Goal: Task Accomplishment & Management: Complete application form

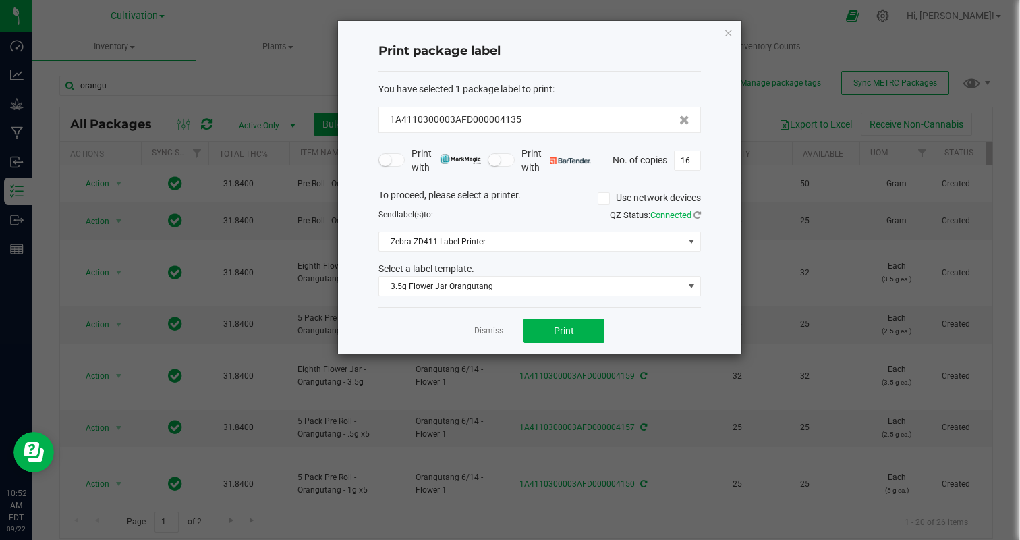
scroll to position [218, 0]
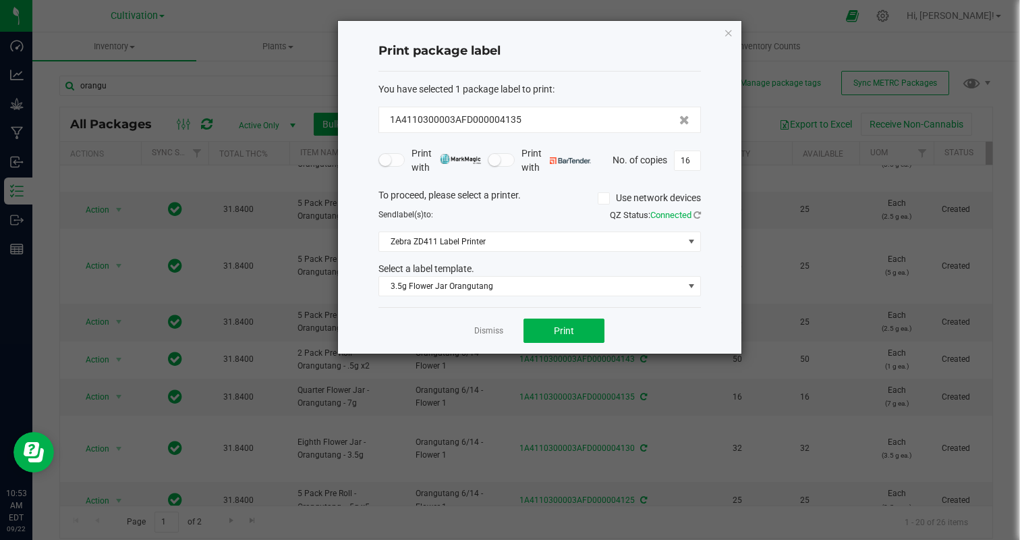
click at [146, 50] on ngb-modal-window "Print package label You have selected 1 package label to print : 1A4110300003AF…" at bounding box center [515, 270] width 1030 height 540
click at [179, 48] on ngb-modal-window "Print package label You have selected 1 package label to print : 1A4110300003AF…" at bounding box center [515, 270] width 1030 height 540
click at [735, 36] on div "Print package label You have selected 1 package label to print : 1A4110300003AF…" at bounding box center [539, 187] width 403 height 333
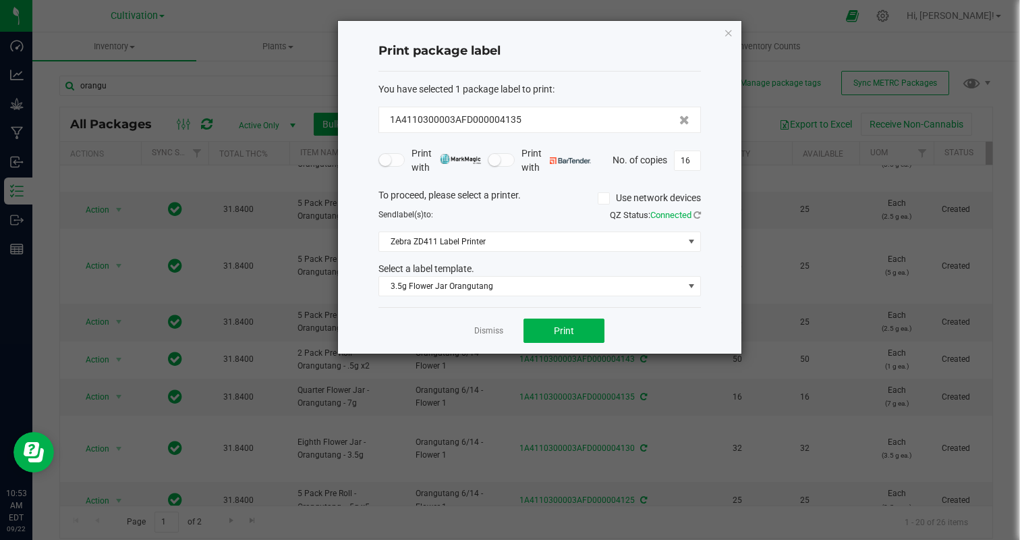
click at [732, 35] on div "Print package label You have selected 1 package label to print : 1A4110300003AF…" at bounding box center [539, 187] width 403 height 333
click at [757, 18] on ngb-modal-window "Print package label You have selected 1 package label to print : 1A4110300003AF…" at bounding box center [515, 270] width 1030 height 540
click at [484, 327] on link "Dismiss" at bounding box center [488, 330] width 29 height 11
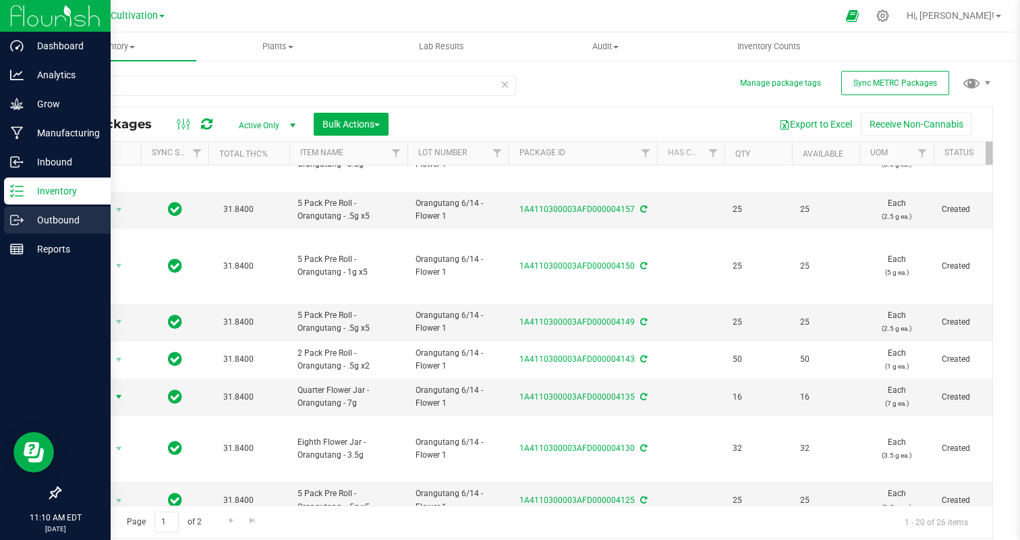
click at [41, 217] on p "Outbound" at bounding box center [64, 220] width 81 height 16
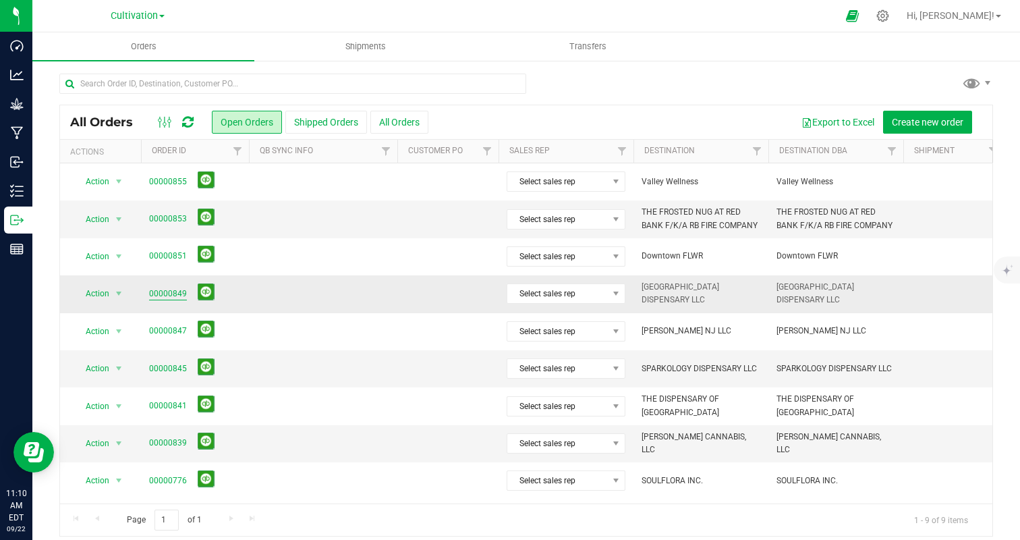
click at [167, 297] on link "00000849" at bounding box center [168, 293] width 38 height 13
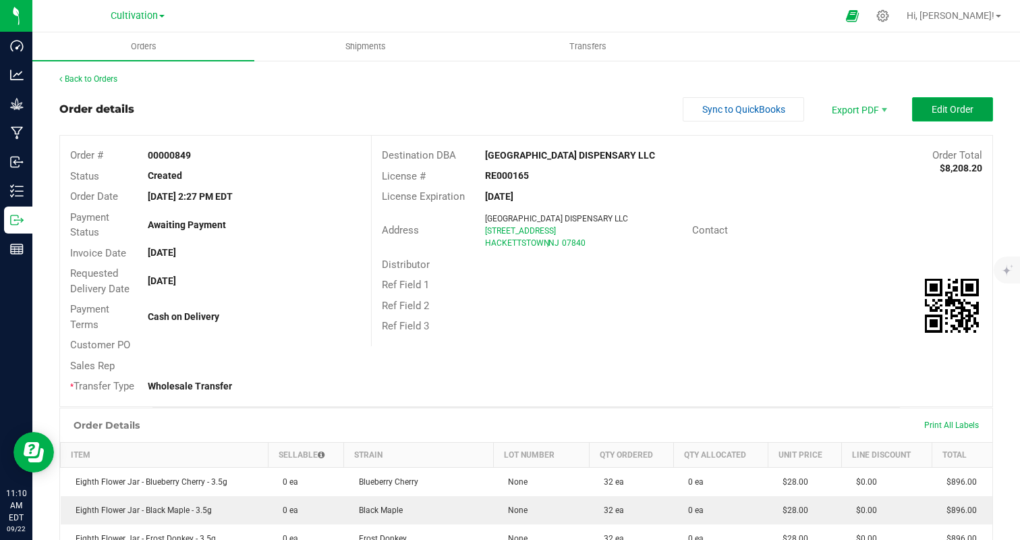
click at [956, 107] on span "Edit Order" at bounding box center [952, 109] width 42 height 11
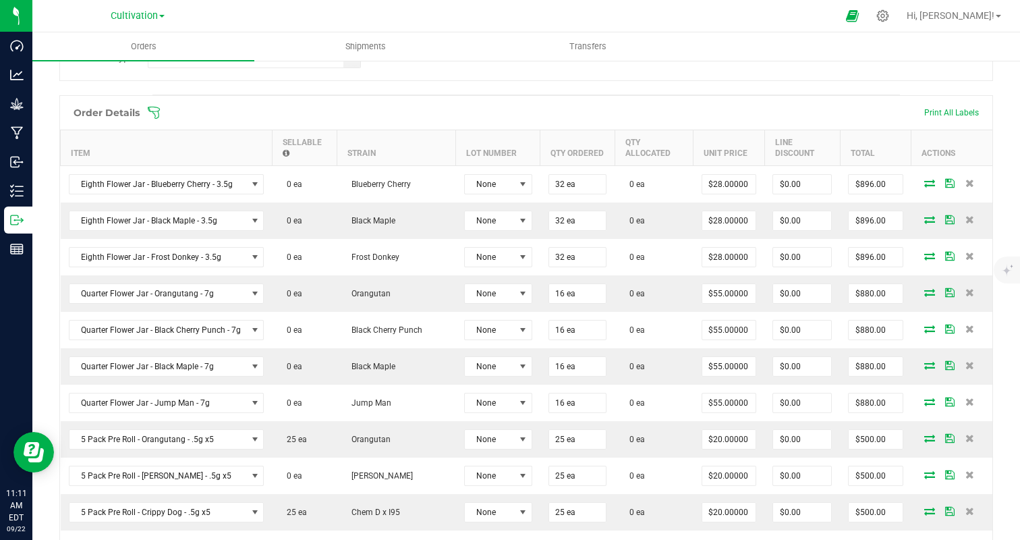
scroll to position [347, 0]
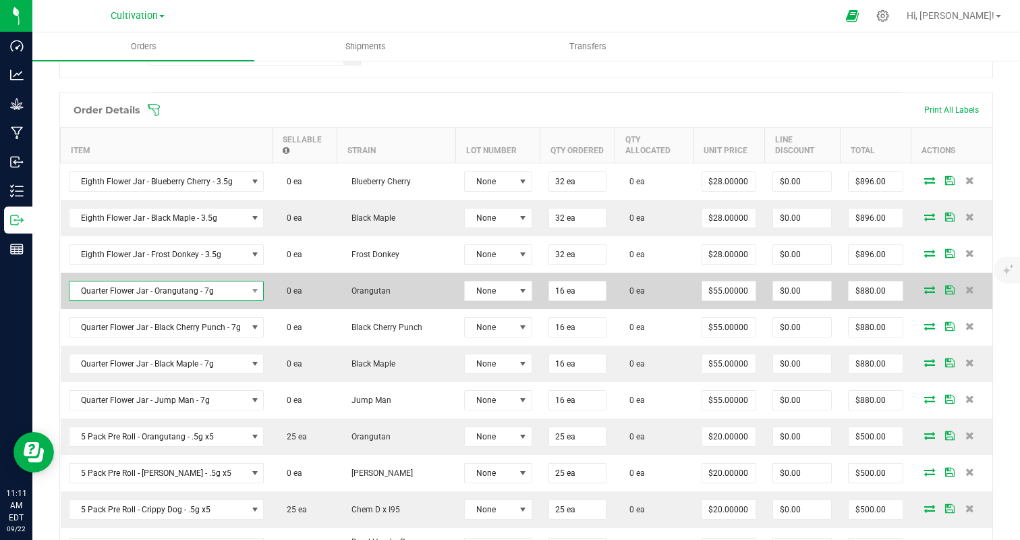
click at [200, 291] on span "Quarter Flower Jar - Orangutang - 7g" at bounding box center [157, 290] width 177 height 19
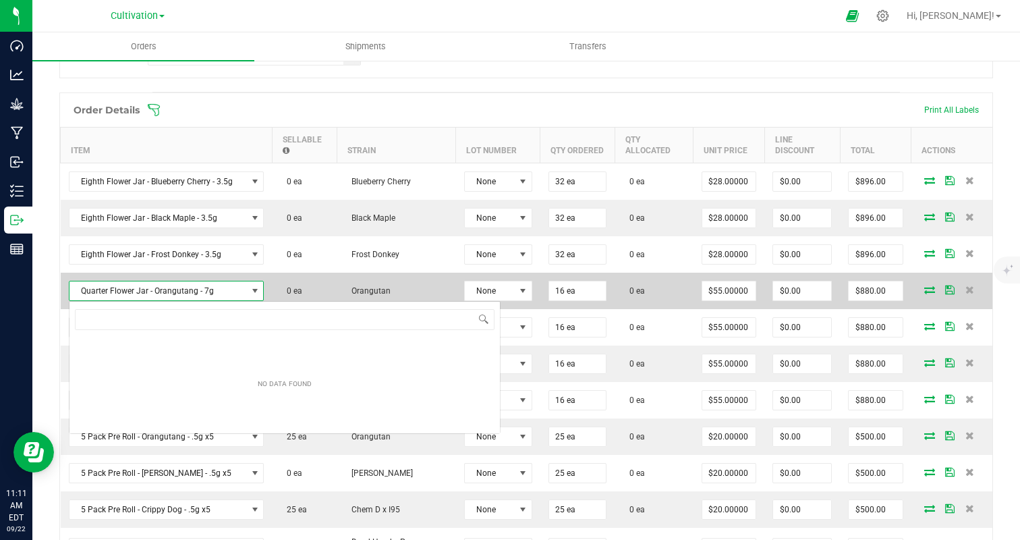
scroll to position [20, 194]
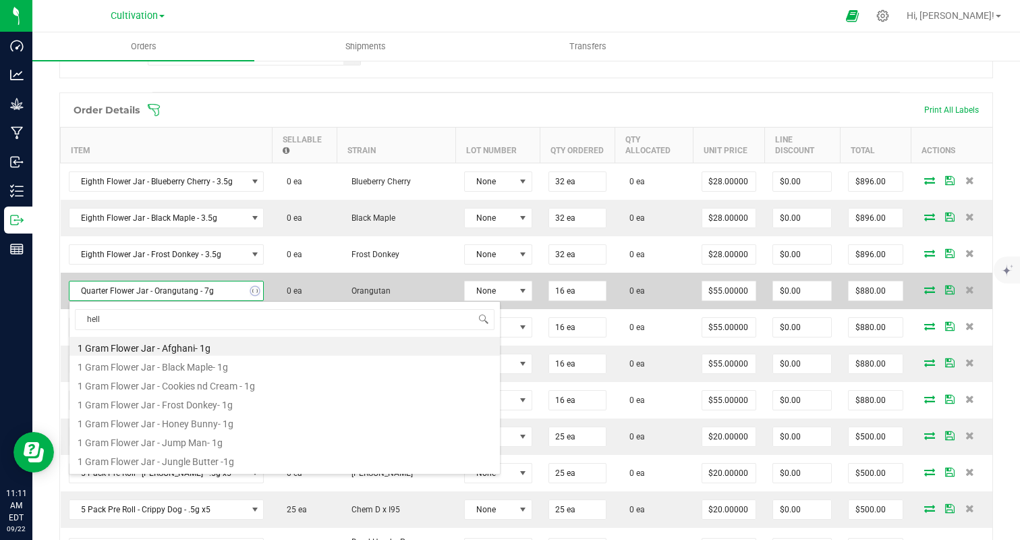
type input "hell z"
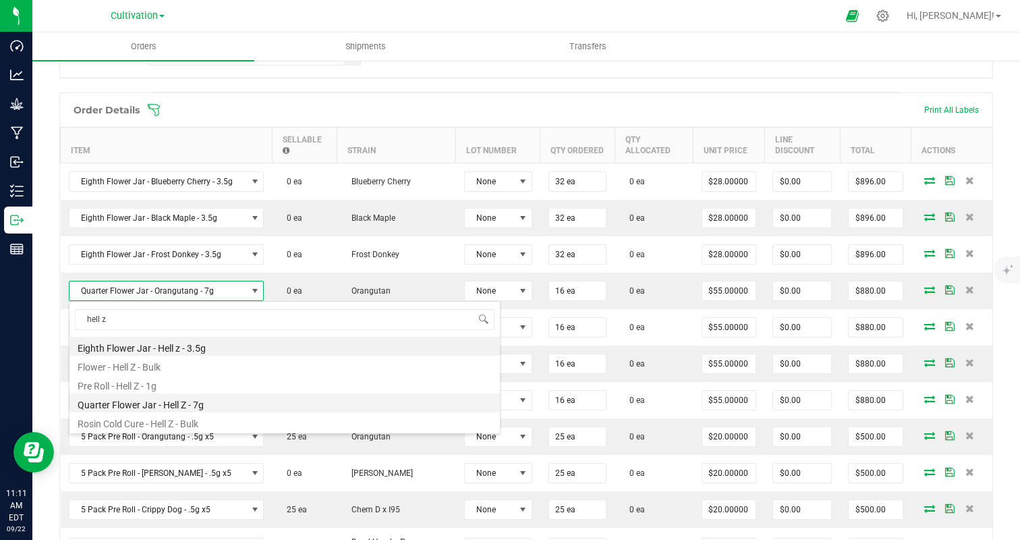
click at [237, 409] on li "Quarter Flower Jar - Hell Z - 7g" at bounding box center [284, 402] width 430 height 19
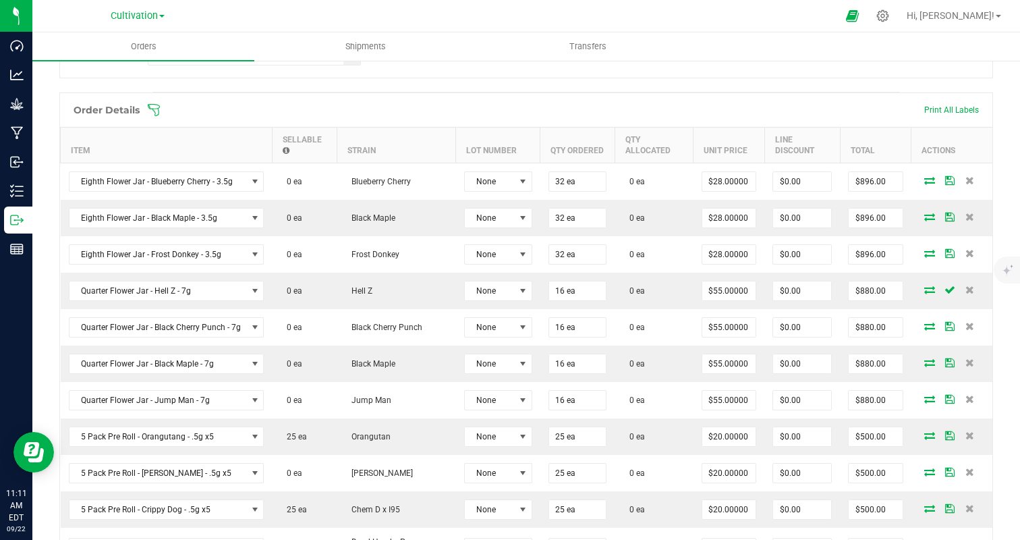
scroll to position [0, 0]
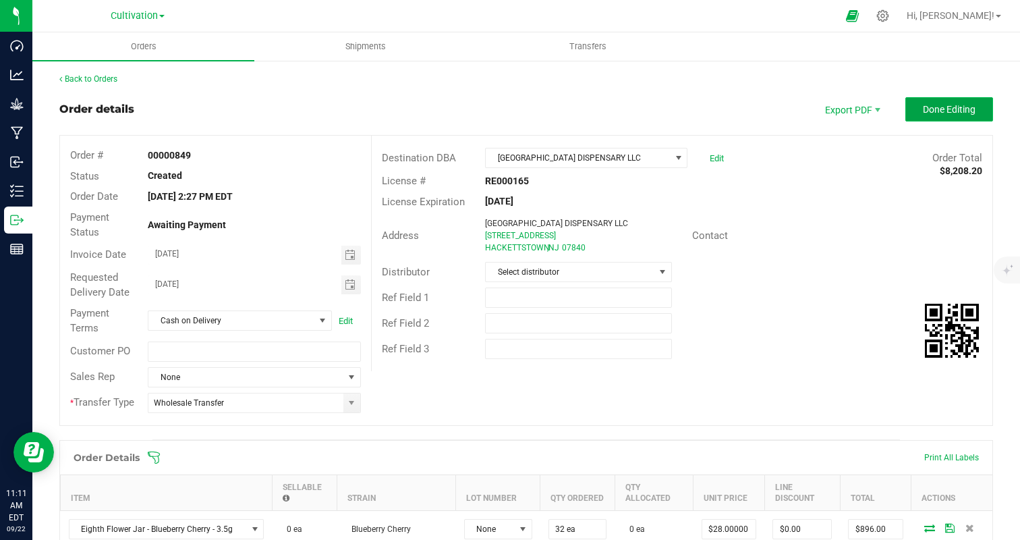
click at [954, 112] on span "Done Editing" at bounding box center [949, 109] width 53 height 11
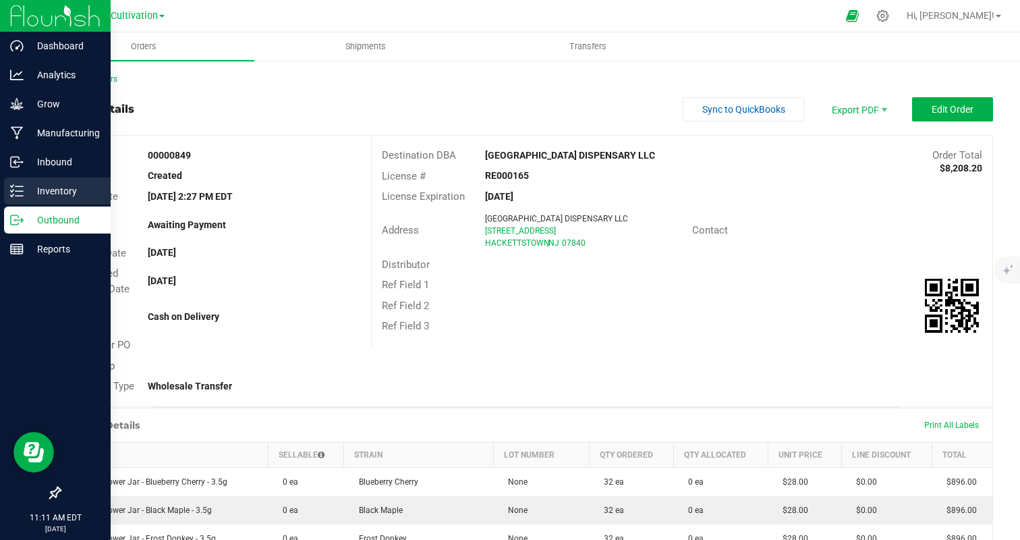
click at [20, 191] on line at bounding box center [19, 191] width 7 height 0
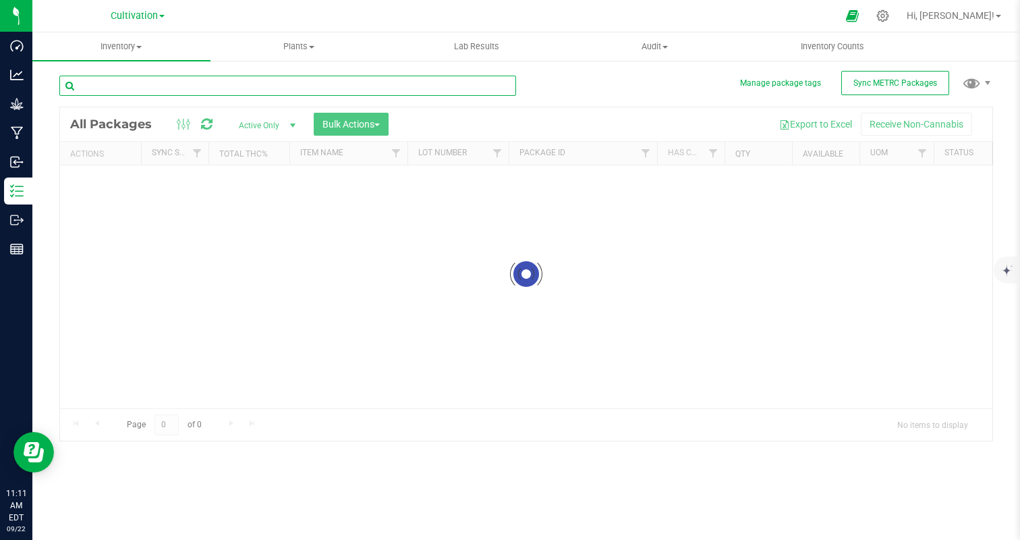
click at [181, 77] on input "text" at bounding box center [287, 86] width 457 height 20
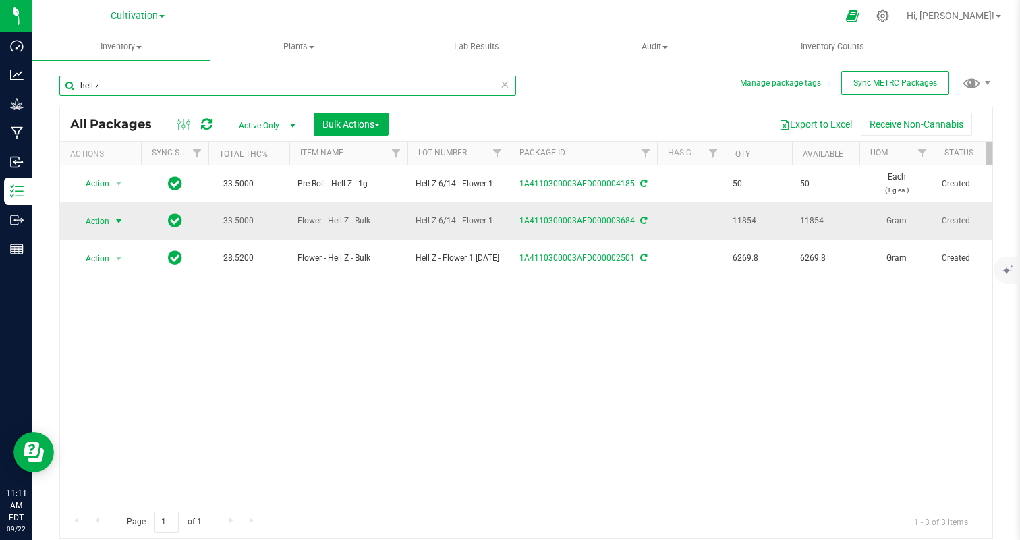
type input "hell z"
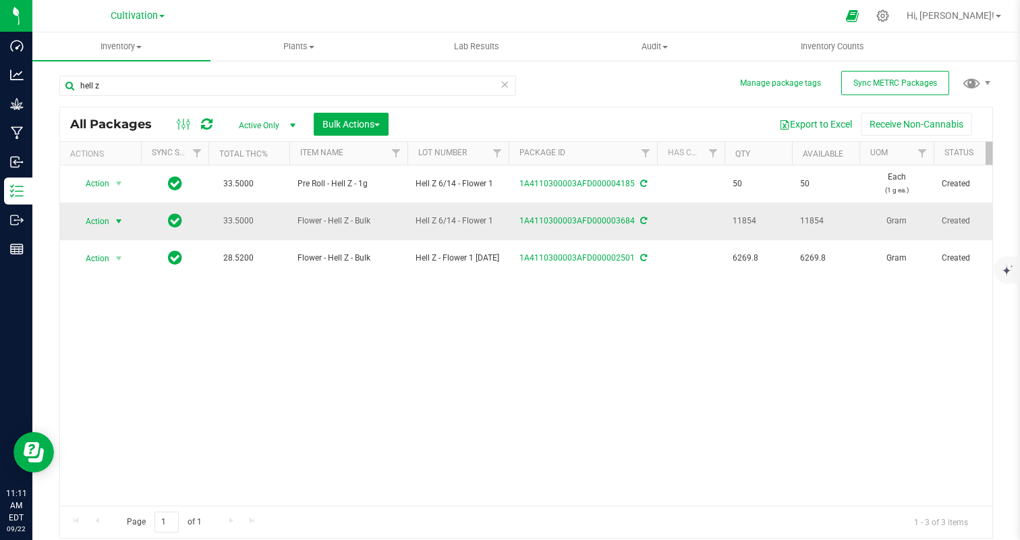
click at [84, 217] on span "Action" at bounding box center [92, 221] width 36 height 19
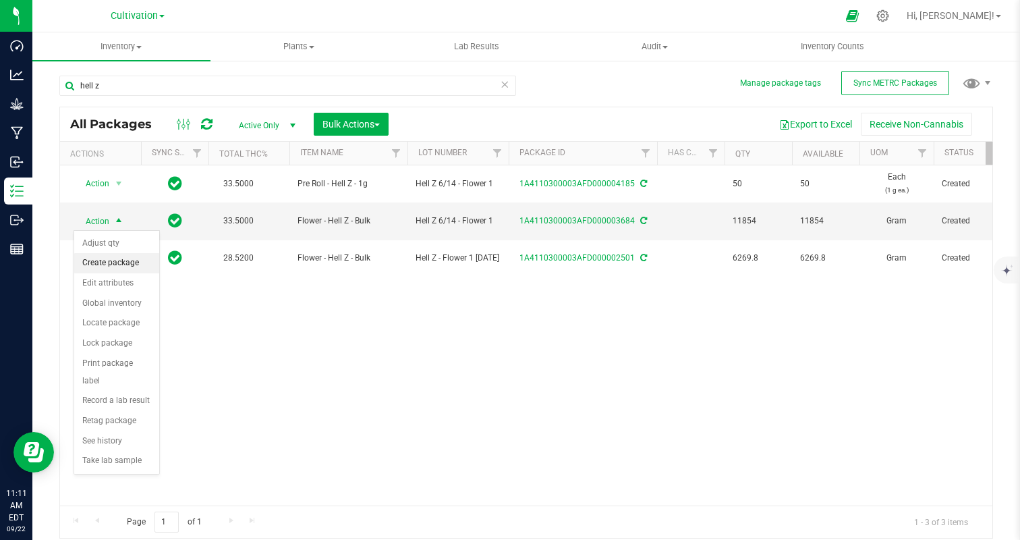
click at [115, 259] on li "Create package" at bounding box center [116, 263] width 85 height 20
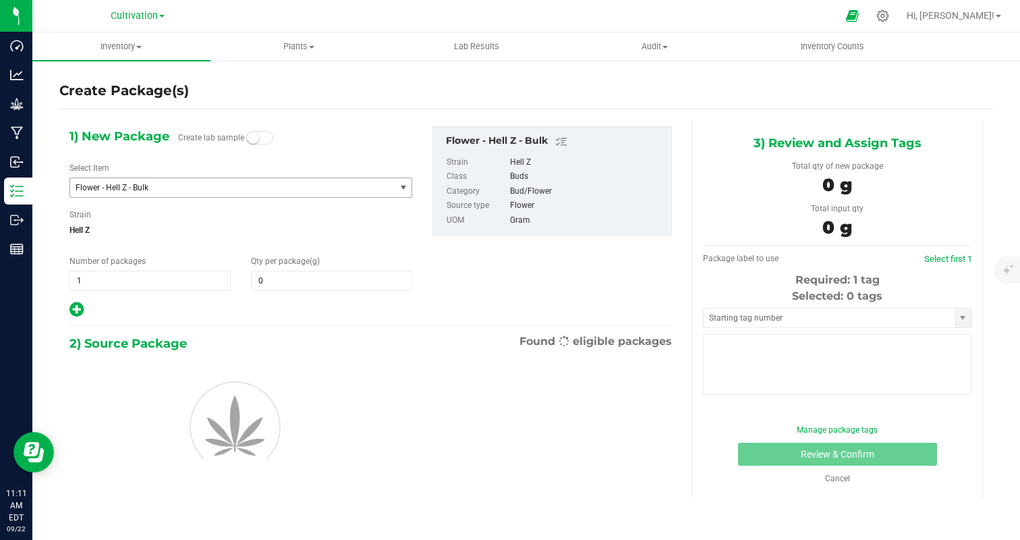
type input "0.0000"
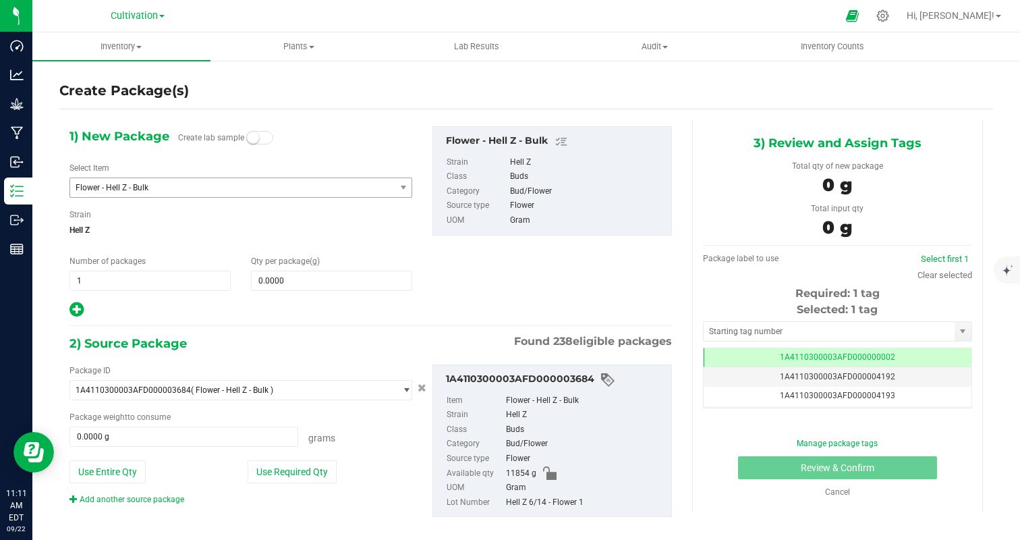
click at [214, 193] on span "Flower - Hell Z - Bulk" at bounding box center [232, 187] width 324 height 19
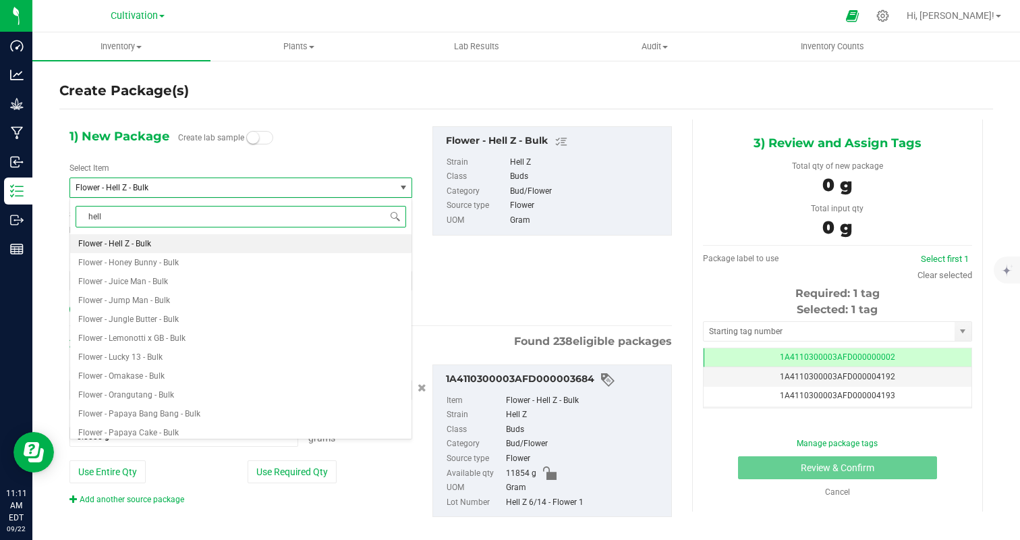
type input "hell z"
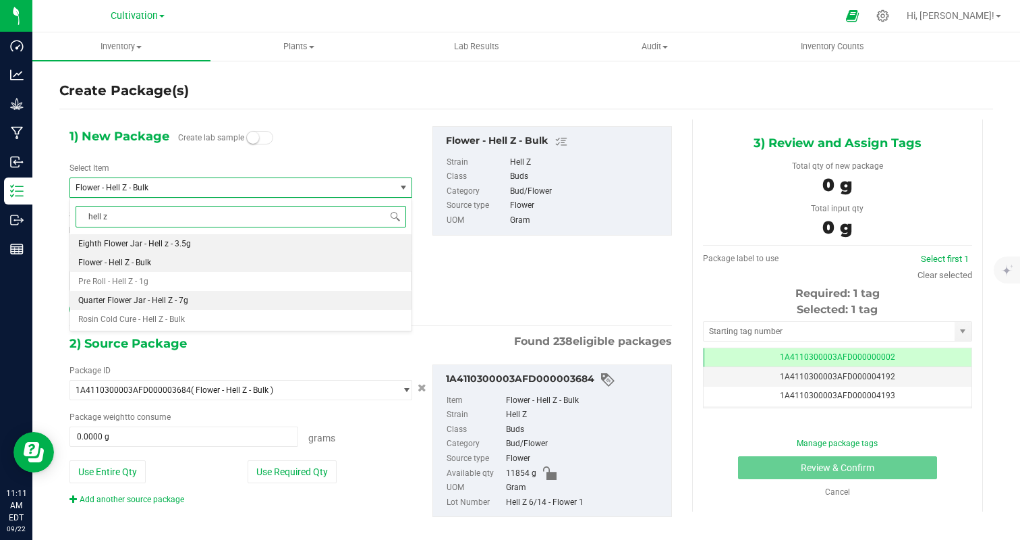
click at [244, 301] on li "Quarter Flower Jar - Hell Z - 7g" at bounding box center [240, 300] width 341 height 19
type input "0"
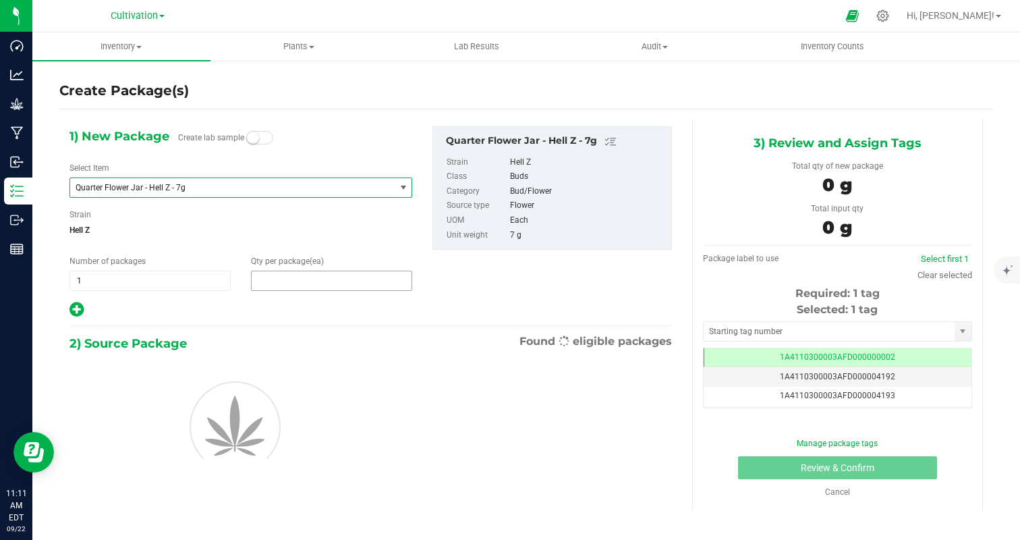
click at [277, 287] on span at bounding box center [331, 280] width 161 height 20
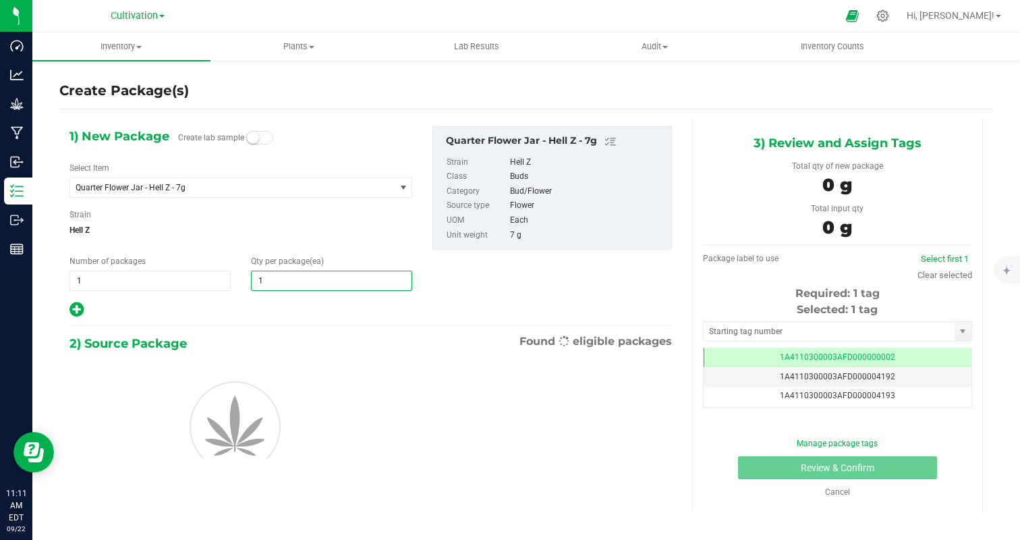
type input "16"
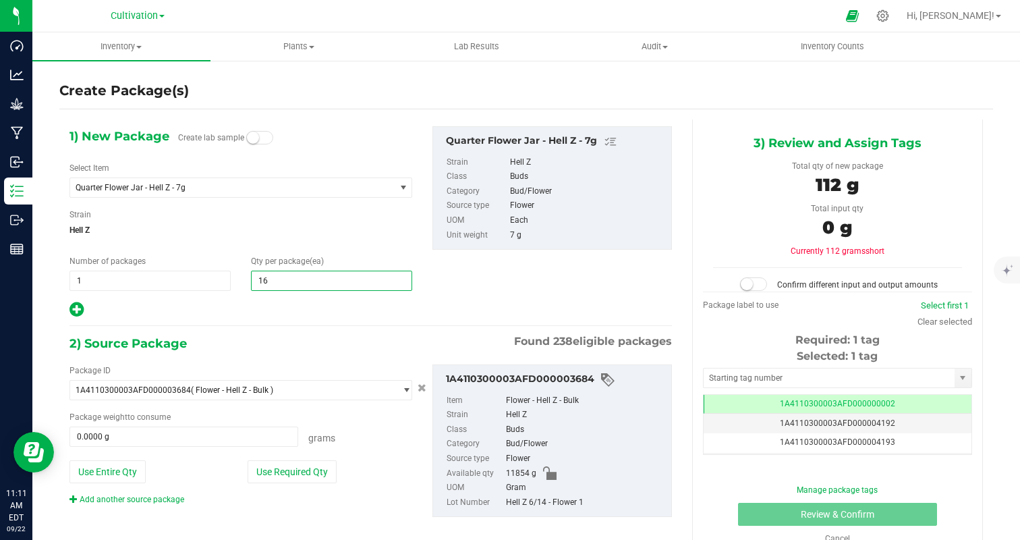
type input "16"
click at [254, 319] on div "1) New Package Create lab sample Select Item Quarter Flower Jar - Hell Z - 7g Q…" at bounding box center [370, 332] width 623 height 426
click at [324, 470] on button "Use Required Qty" at bounding box center [292, 471] width 89 height 23
type input "112.0000 g"
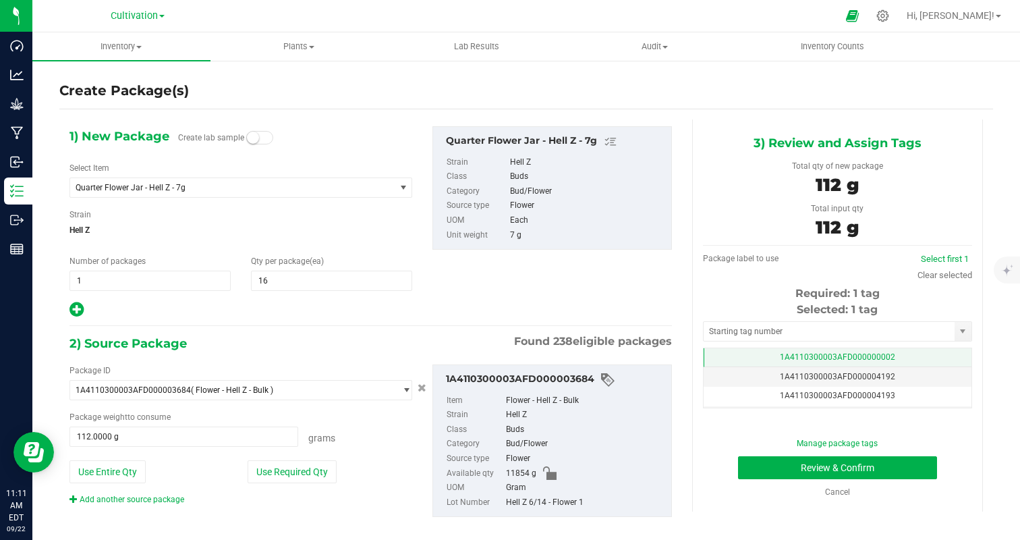
click at [895, 359] on td "1A4110300003AFD000000002" at bounding box center [837, 358] width 268 height 20
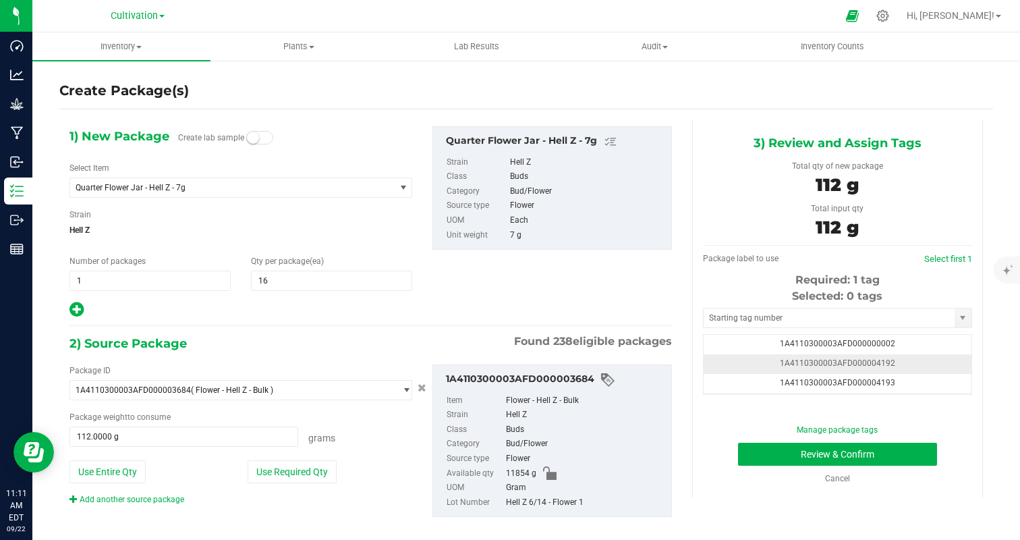
click at [908, 364] on td "1A4110300003AFD000004192" at bounding box center [837, 364] width 268 height 20
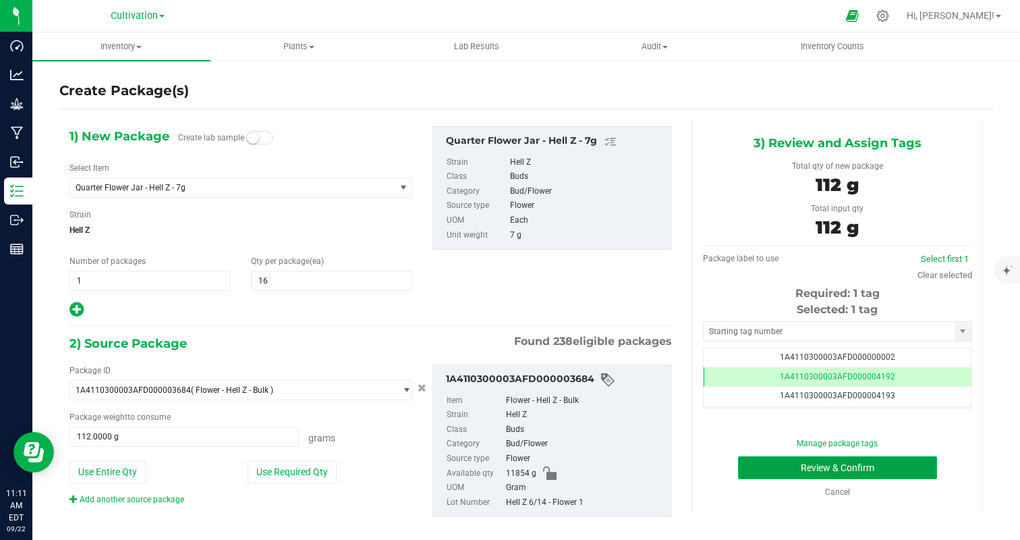
click at [890, 468] on button "Review & Confirm" at bounding box center [837, 467] width 199 height 23
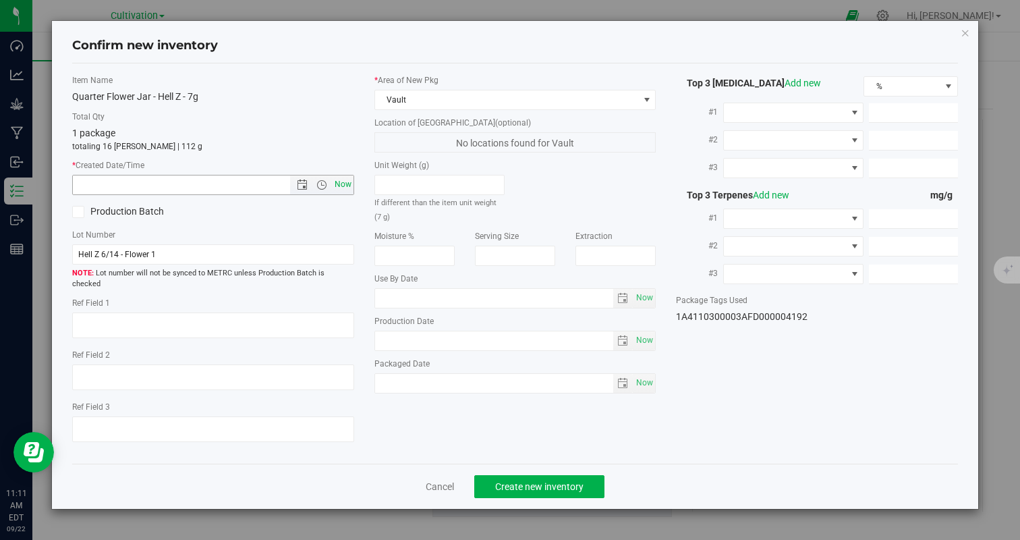
click at [347, 190] on span "Now" at bounding box center [342, 185] width 23 height 20
type input "[DATE] 11:11 AM"
click at [507, 486] on button "Create new inventory" at bounding box center [539, 486] width 130 height 23
